Goal: Transaction & Acquisition: Purchase product/service

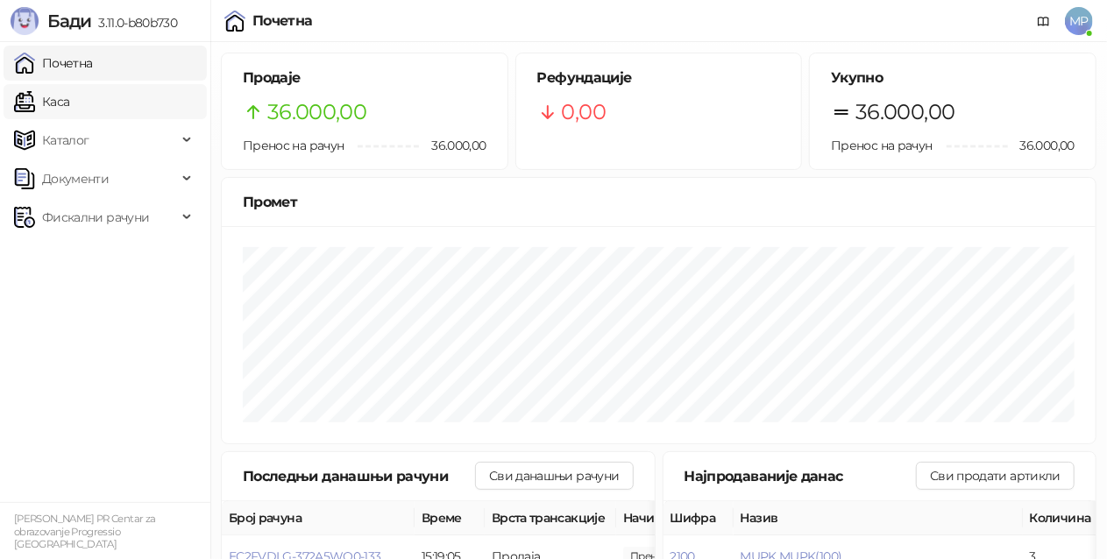
click at [69, 98] on link "Каса" at bounding box center [41, 101] width 55 height 35
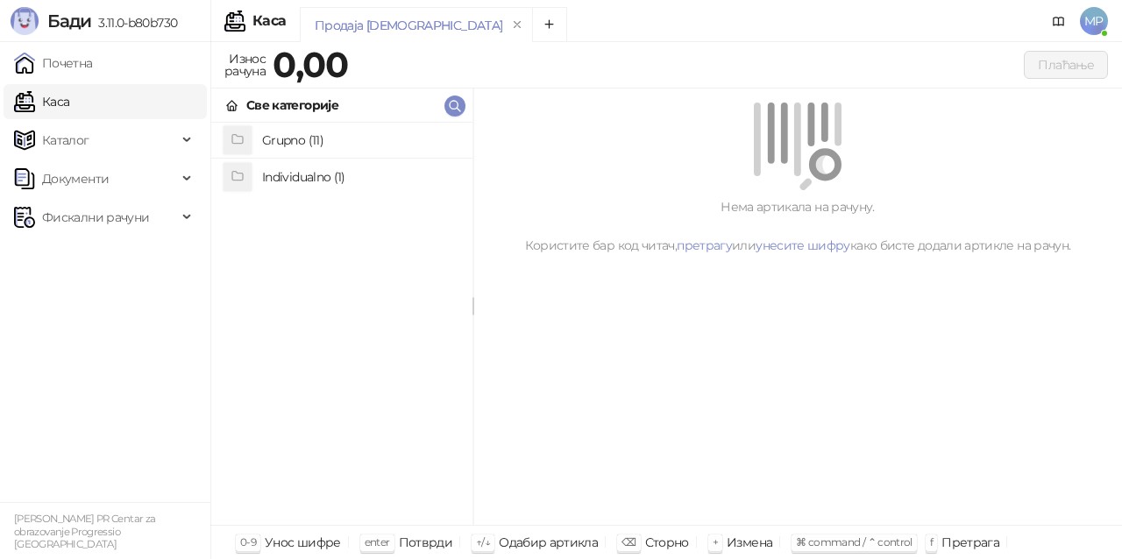
click at [326, 179] on h4 "Individualno (1)" at bounding box center [360, 177] width 196 height 28
click at [328, 133] on h4 "IPRU" at bounding box center [360, 141] width 196 height 28
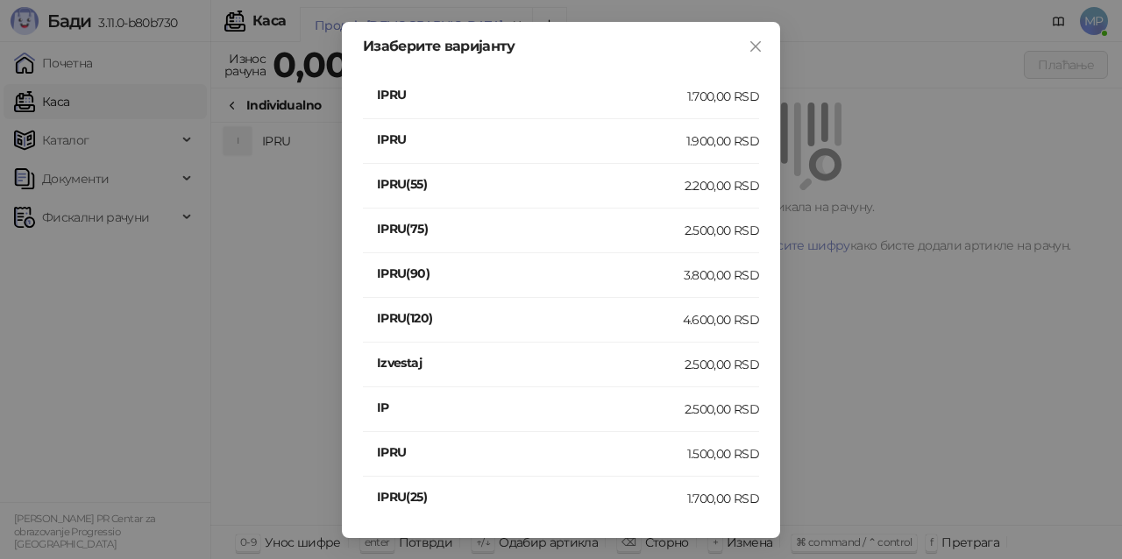
click at [721, 144] on div "1.900,00 RSD" at bounding box center [722, 140] width 73 height 19
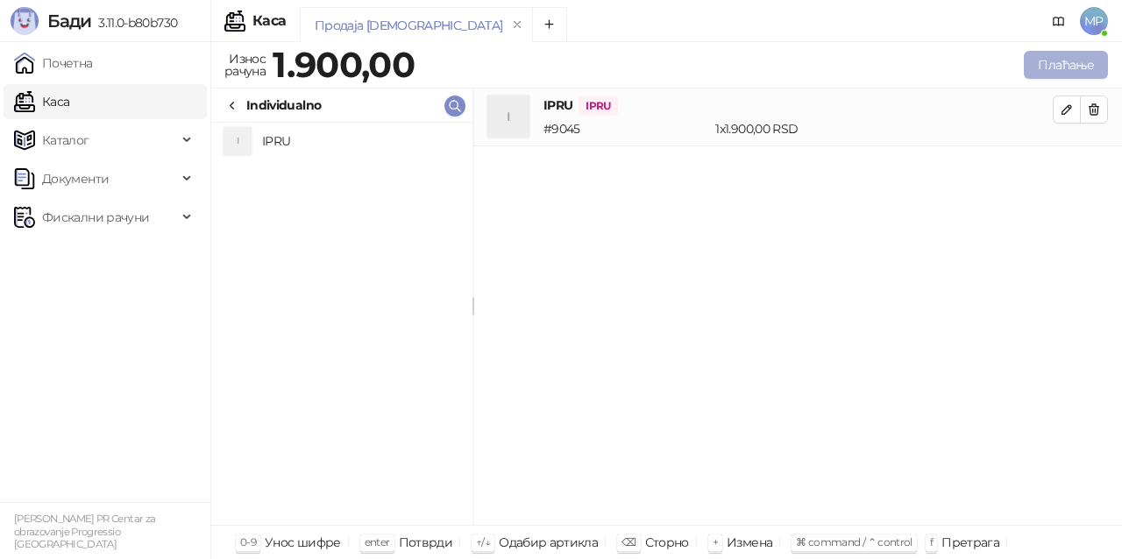
click at [1055, 60] on button "Плаћање" at bounding box center [1066, 65] width 84 height 28
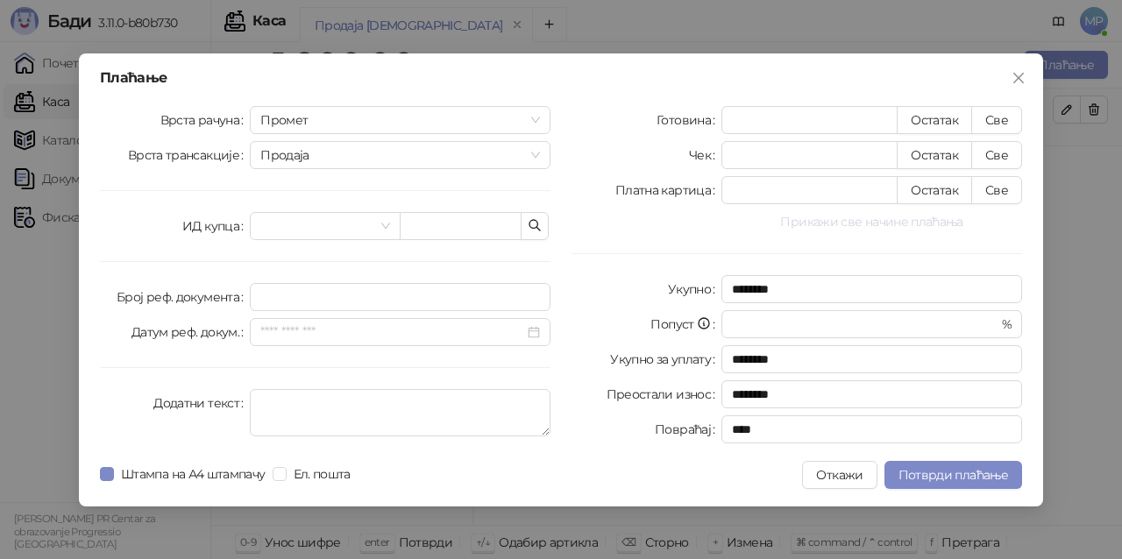
click at [885, 227] on button "Прикажи све начине плаћања" at bounding box center [871, 221] width 301 height 21
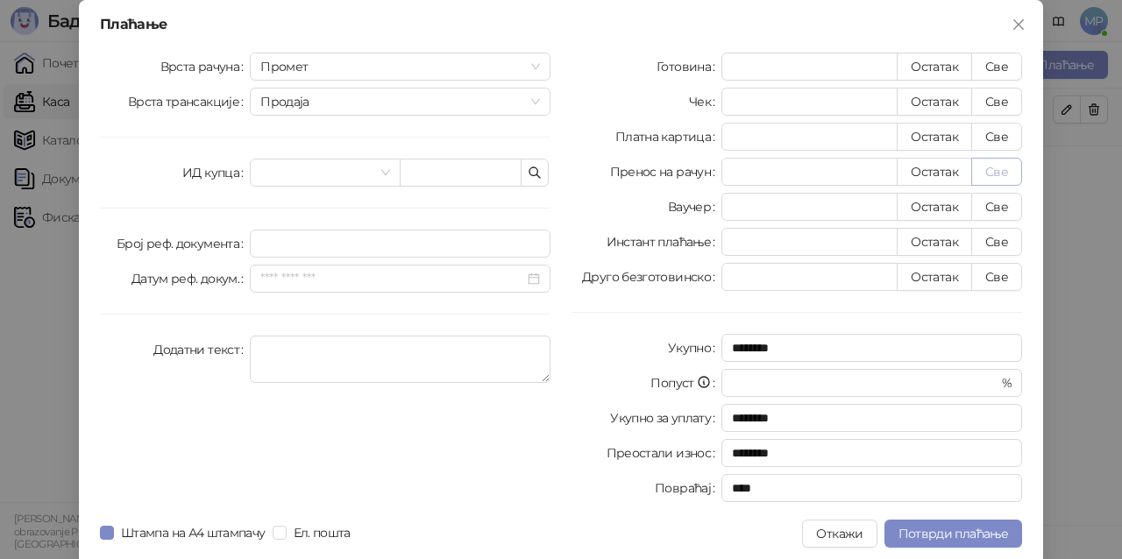
click at [982, 174] on button "Све" at bounding box center [996, 172] width 51 height 28
type input "****"
click at [983, 535] on span "Потврди плаћање" at bounding box center [953, 534] width 110 height 16
